Goal: Information Seeking & Learning: Learn about a topic

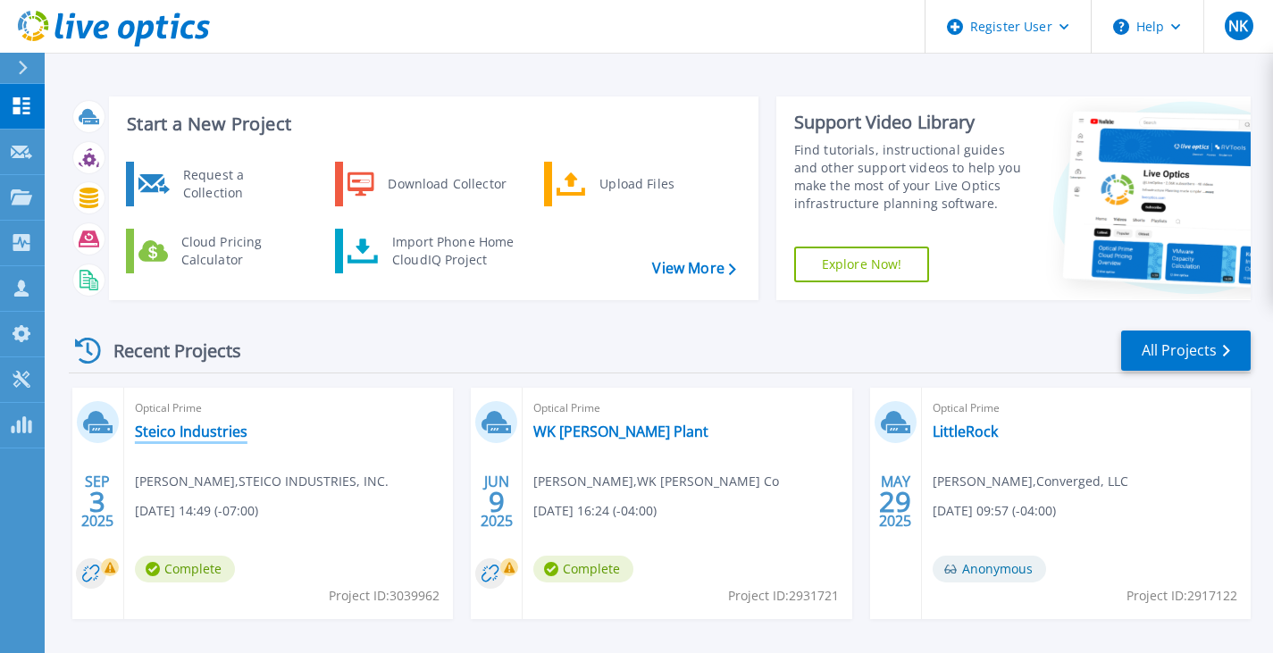
click at [198, 431] on link "Steico Industries" at bounding box center [191, 432] width 113 height 18
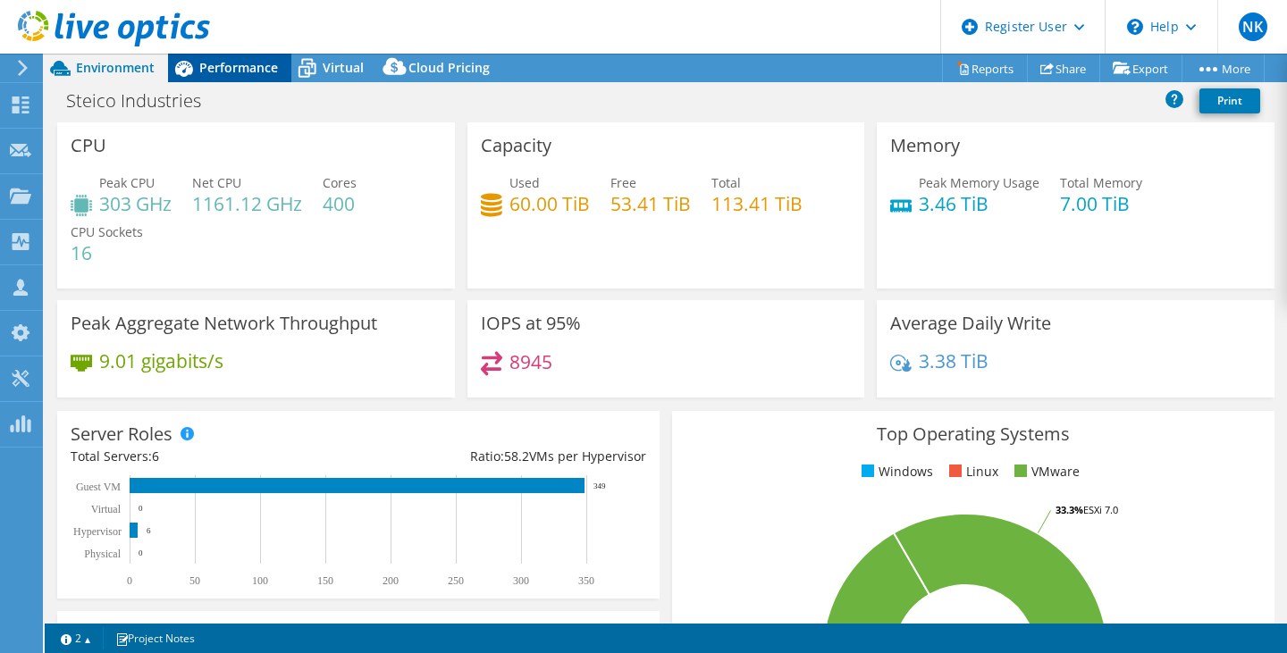
click at [210, 70] on span "Performance" at bounding box center [238, 67] width 79 height 17
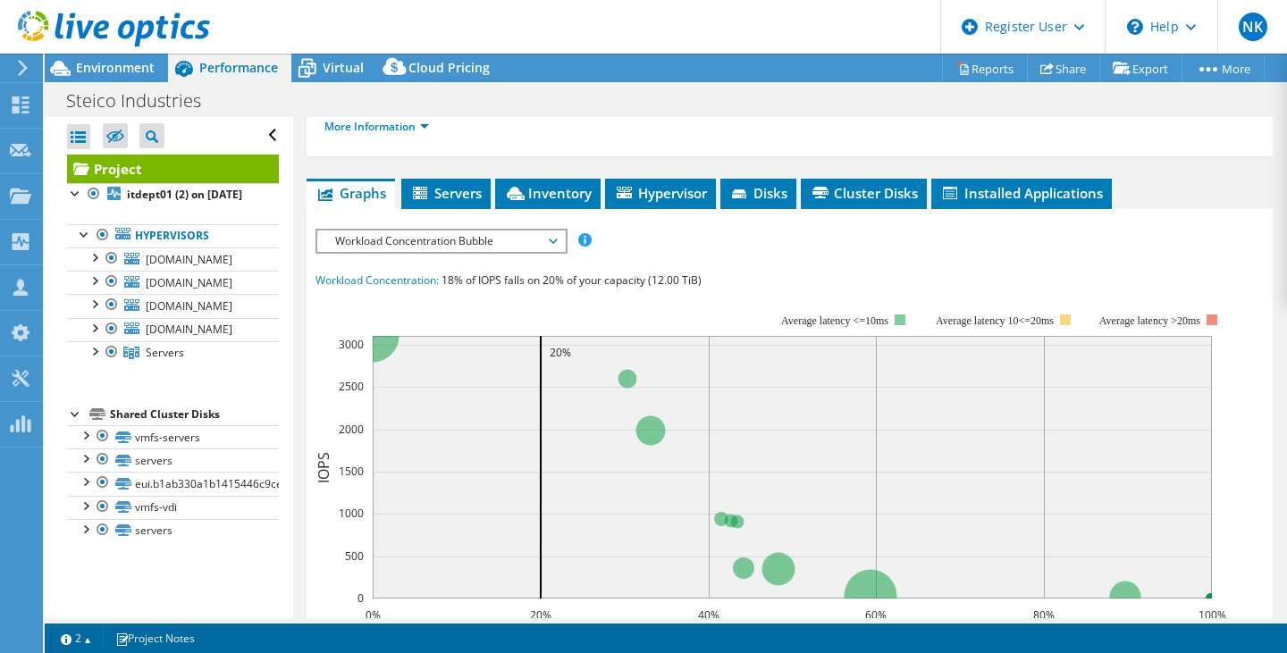
scroll to position [416, 0]
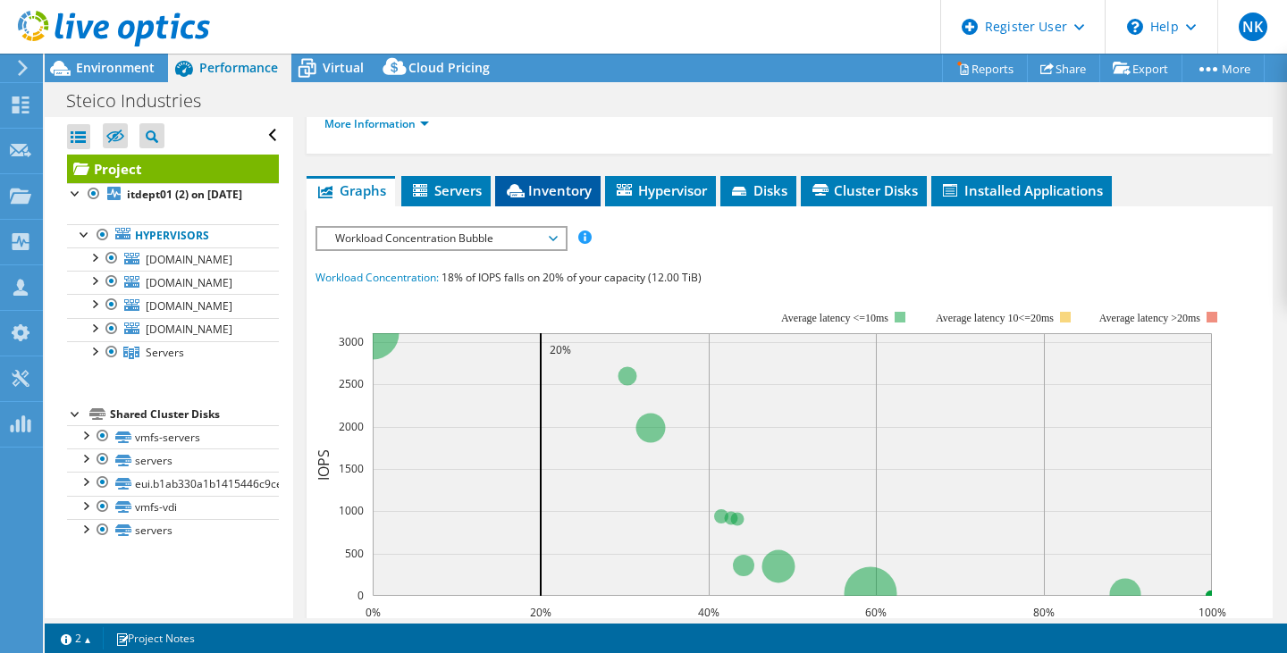
click at [564, 184] on span "Inventory" at bounding box center [548, 190] width 88 height 18
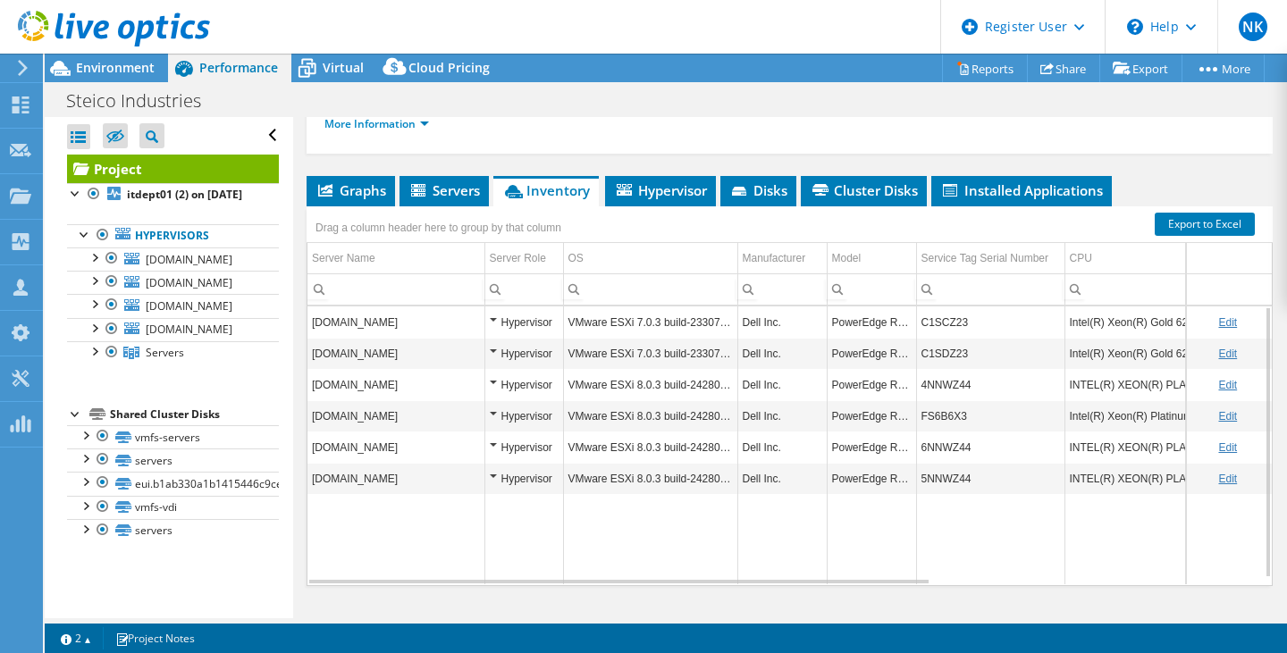
click at [651, 575] on td "Data grid" at bounding box center [650, 539] width 174 height 90
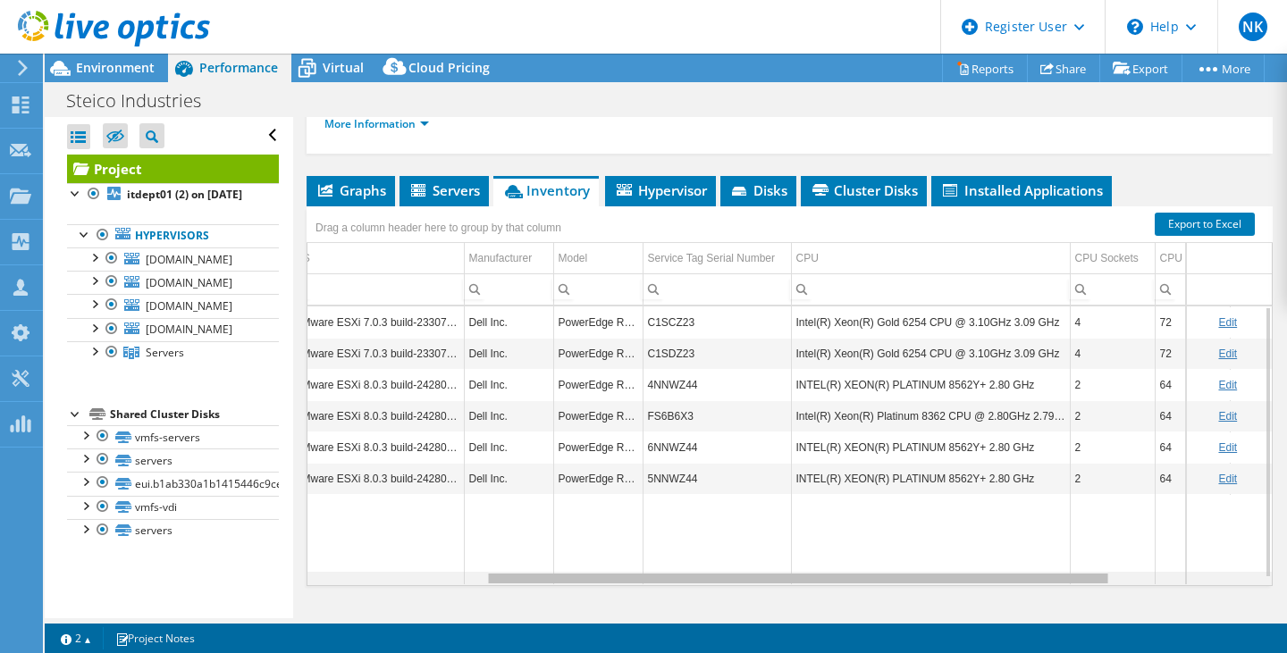
scroll to position [0, 0]
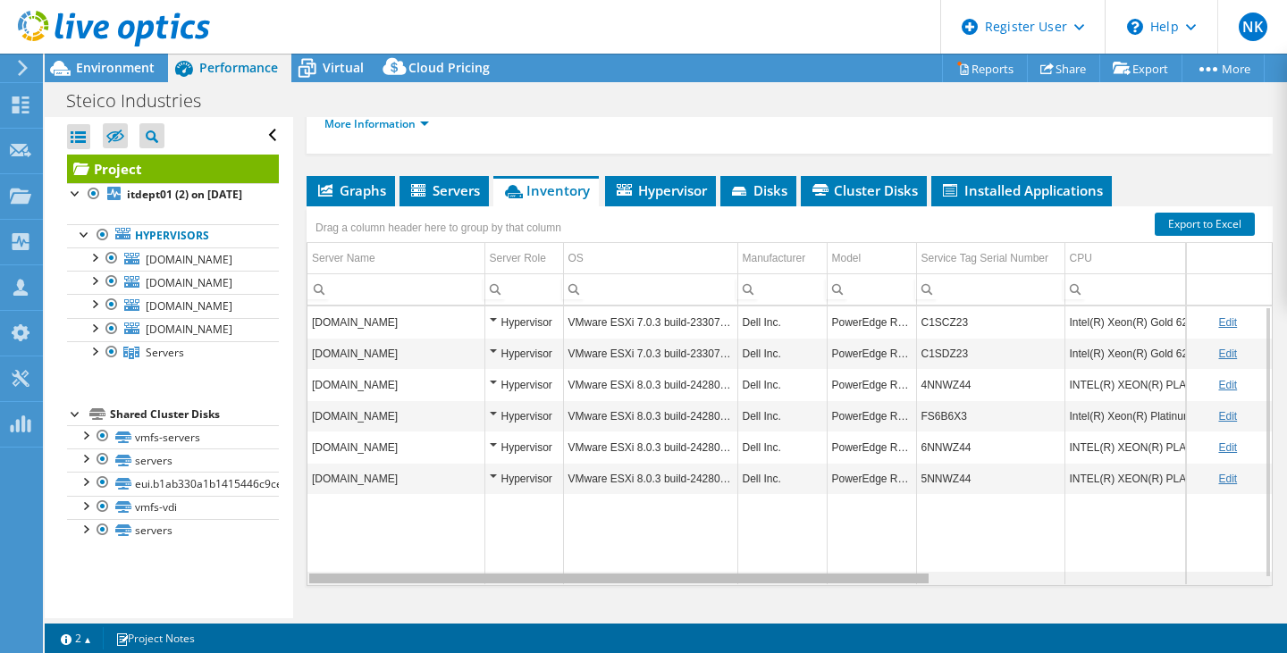
drag, startPoint x: 641, startPoint y: 576, endPoint x: 684, endPoint y: 580, distance: 43.0
click at [684, 580] on body "NK Dell User [PERSON_NAME] [EMAIL_ADDRESS][PERSON_NAME][DOMAIN_NAME] Dell My Pr…" at bounding box center [643, 326] width 1287 height 653
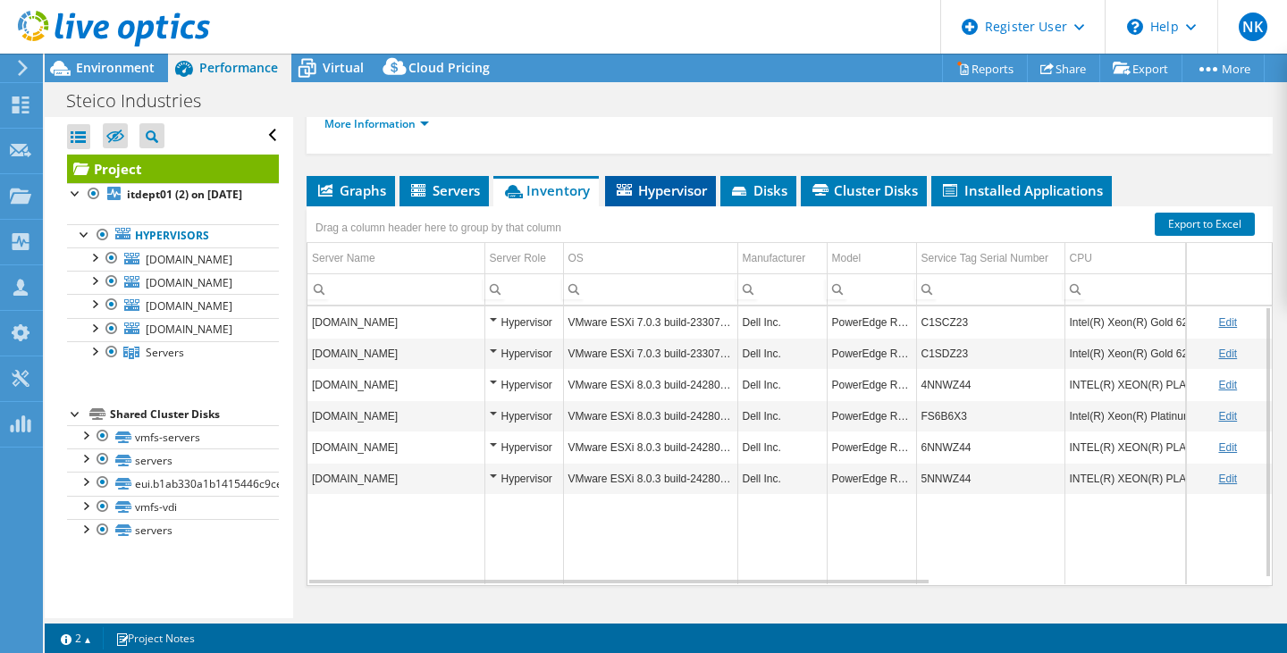
click at [676, 189] on span "Hypervisor" at bounding box center [660, 190] width 93 height 18
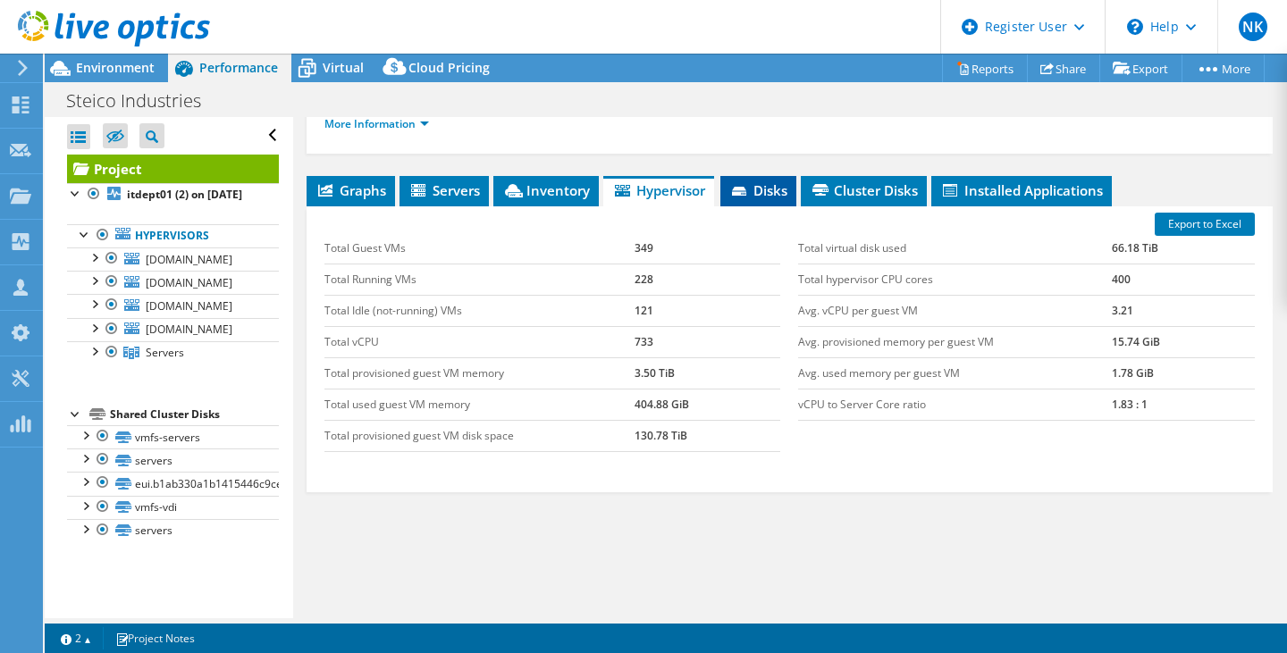
click at [750, 188] on icon at bounding box center [741, 193] width 18 height 12
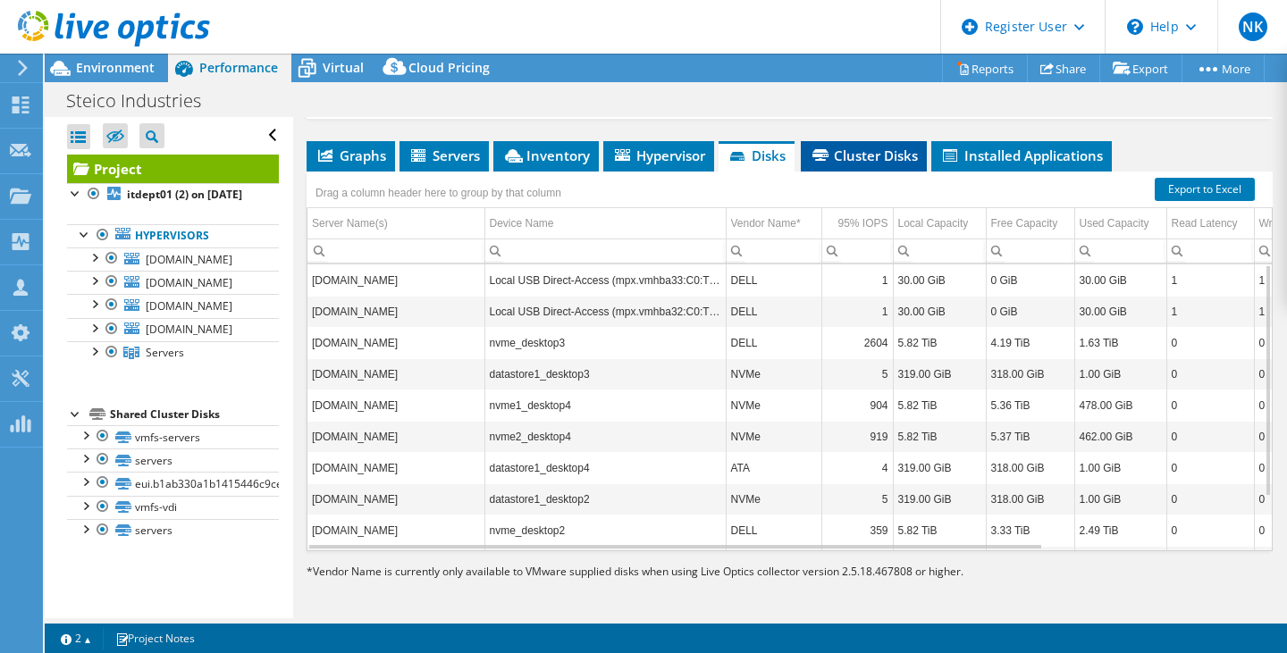
click at [872, 155] on span "Cluster Disks" at bounding box center [864, 156] width 108 height 18
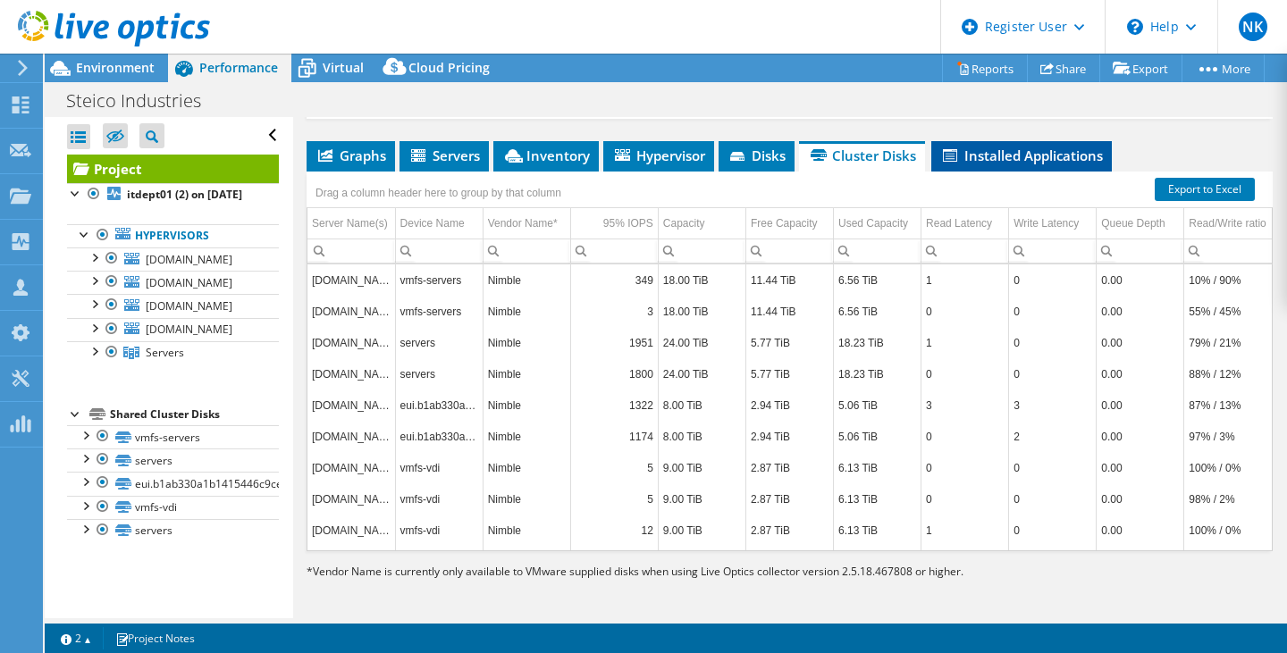
click at [976, 155] on span "Installed Applications" at bounding box center [1021, 156] width 163 height 18
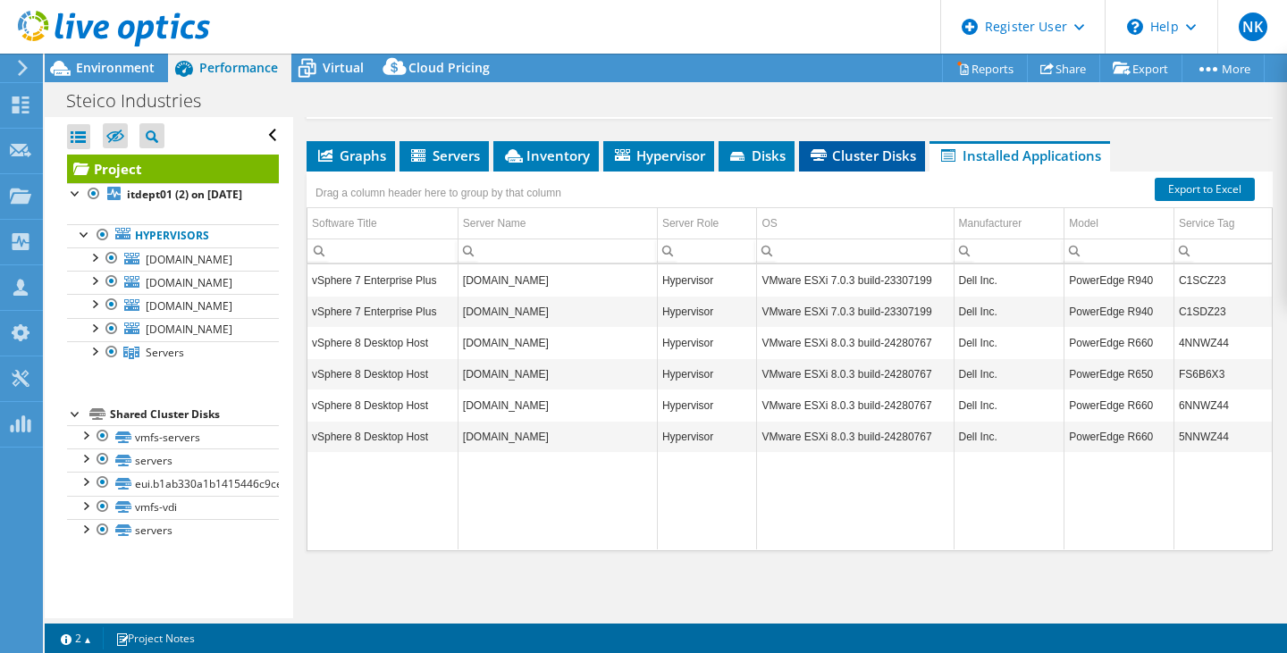
click at [879, 149] on span "Cluster Disks" at bounding box center [862, 156] width 108 height 18
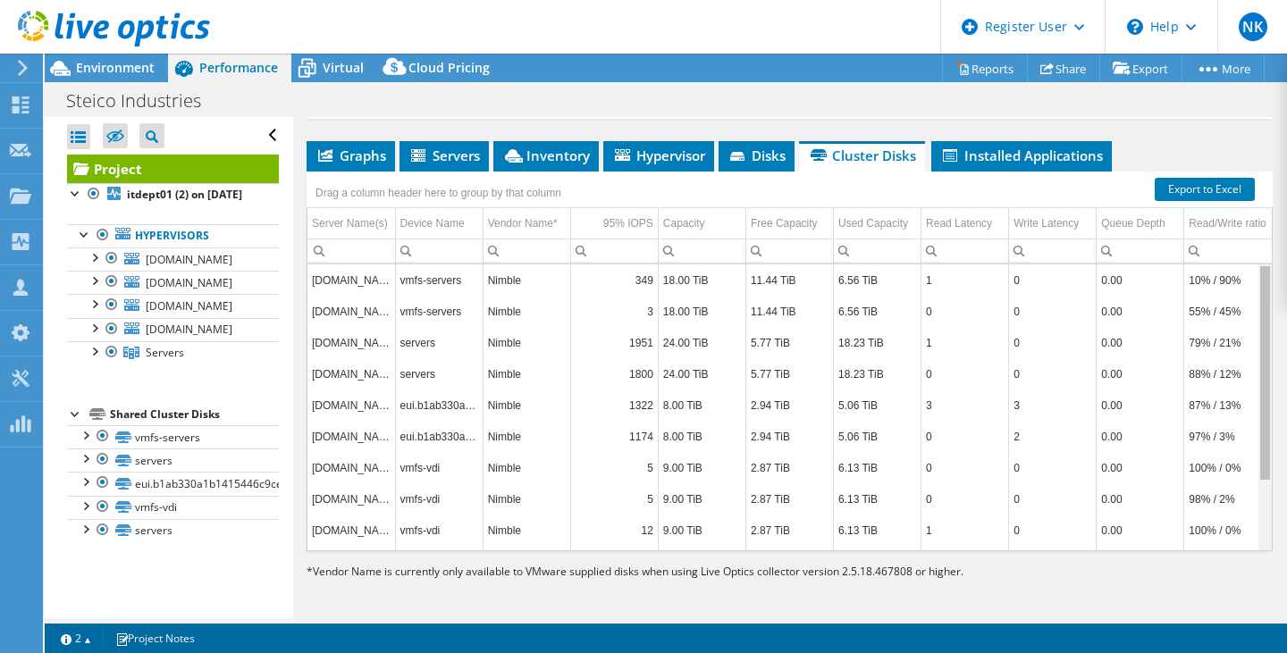
drag, startPoint x: 1256, startPoint y: 298, endPoint x: 1022, endPoint y: 124, distance: 291.9
click at [1240, 210] on body "NK Dell User [PERSON_NAME] [EMAIL_ADDRESS][PERSON_NAME][DOMAIN_NAME] Dell My Pr…" at bounding box center [643, 326] width 1287 height 653
click at [311, 59] on icon at bounding box center [307, 62] width 12 height 6
